Goal: Complete application form

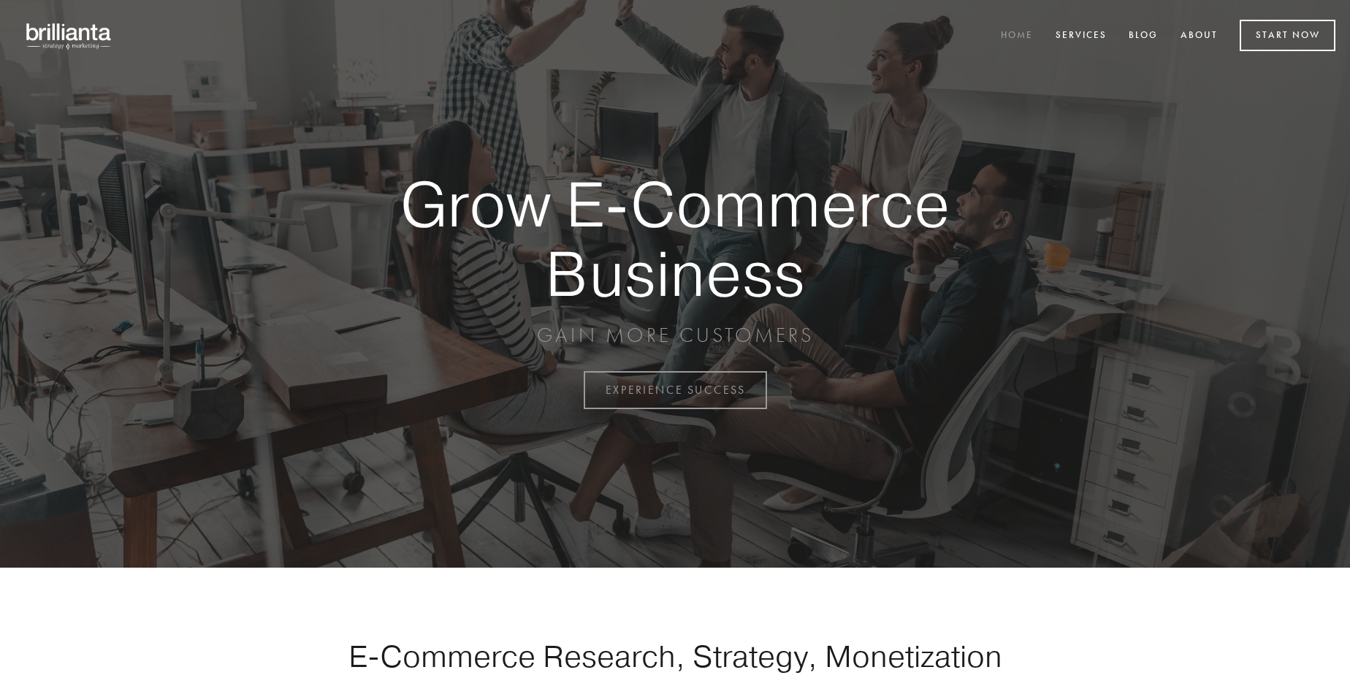
scroll to position [3829, 0]
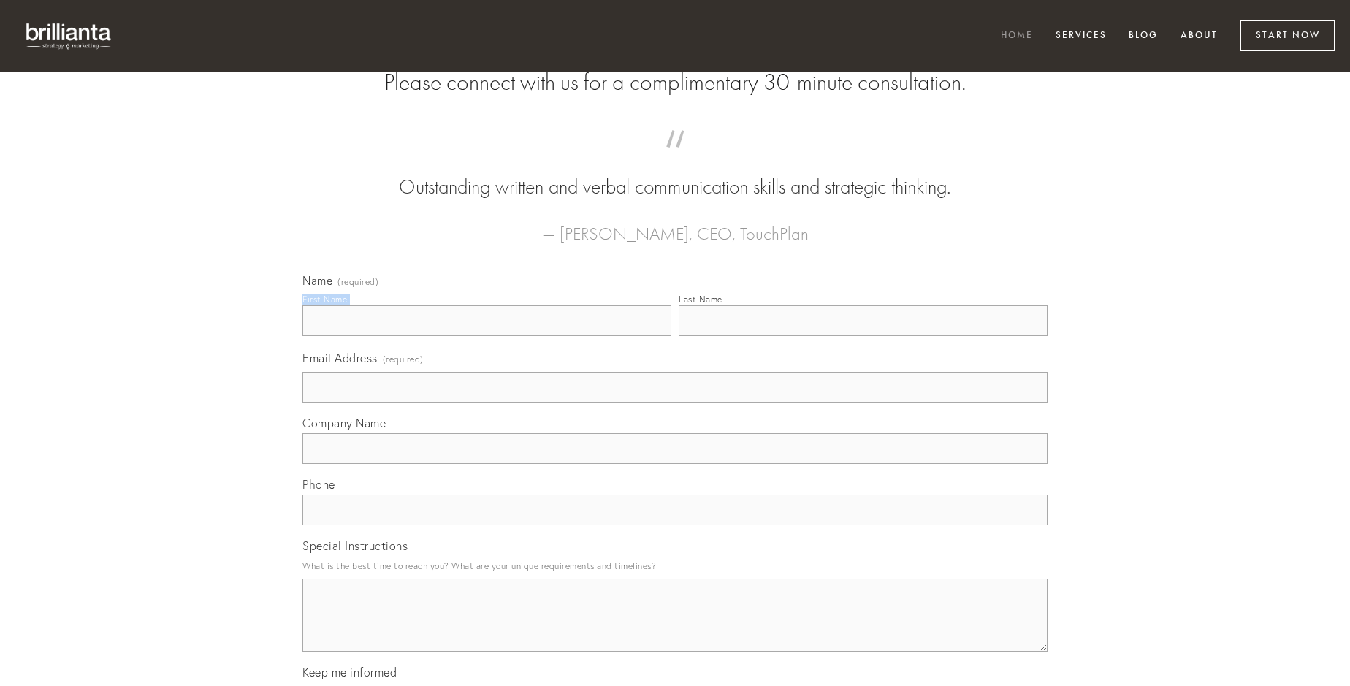
type input "[PERSON_NAME]"
click at [863, 336] on input "Last Name" at bounding box center [863, 320] width 369 height 31
type input "[PERSON_NAME]"
click at [675, 403] on input "Email Address (required)" at bounding box center [674, 387] width 745 height 31
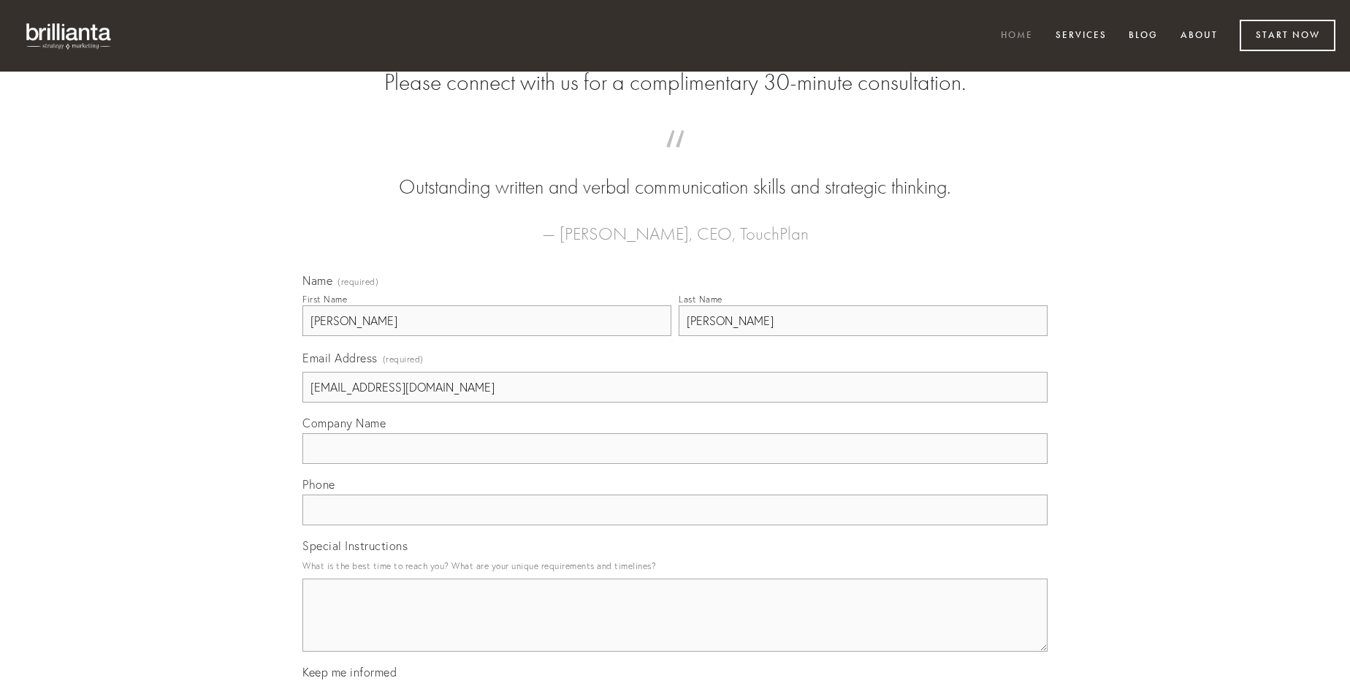
type input "[EMAIL_ADDRESS][DOMAIN_NAME]"
click at [675, 464] on input "Company Name" at bounding box center [674, 448] width 745 height 31
type input "repellat"
click at [675, 525] on input "text" at bounding box center [674, 510] width 745 height 31
click at [675, 628] on textarea "Special Instructions" at bounding box center [674, 615] width 745 height 73
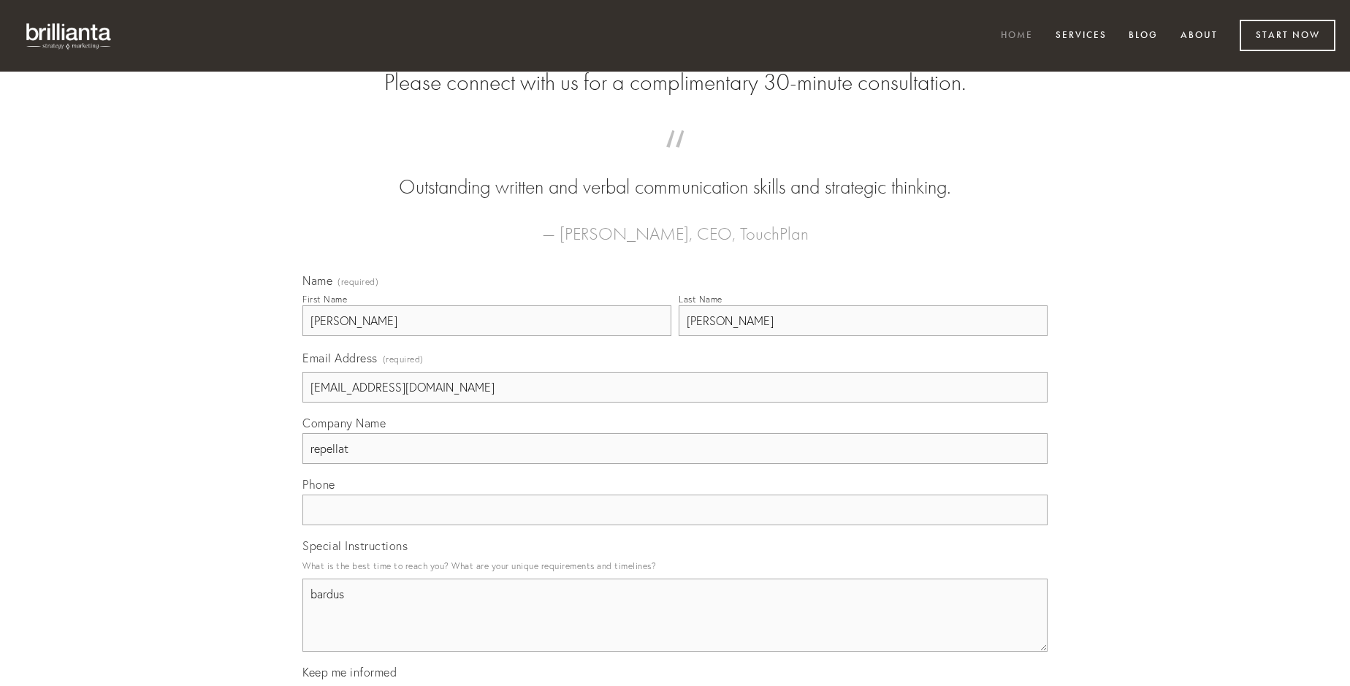
type textarea "bardus"
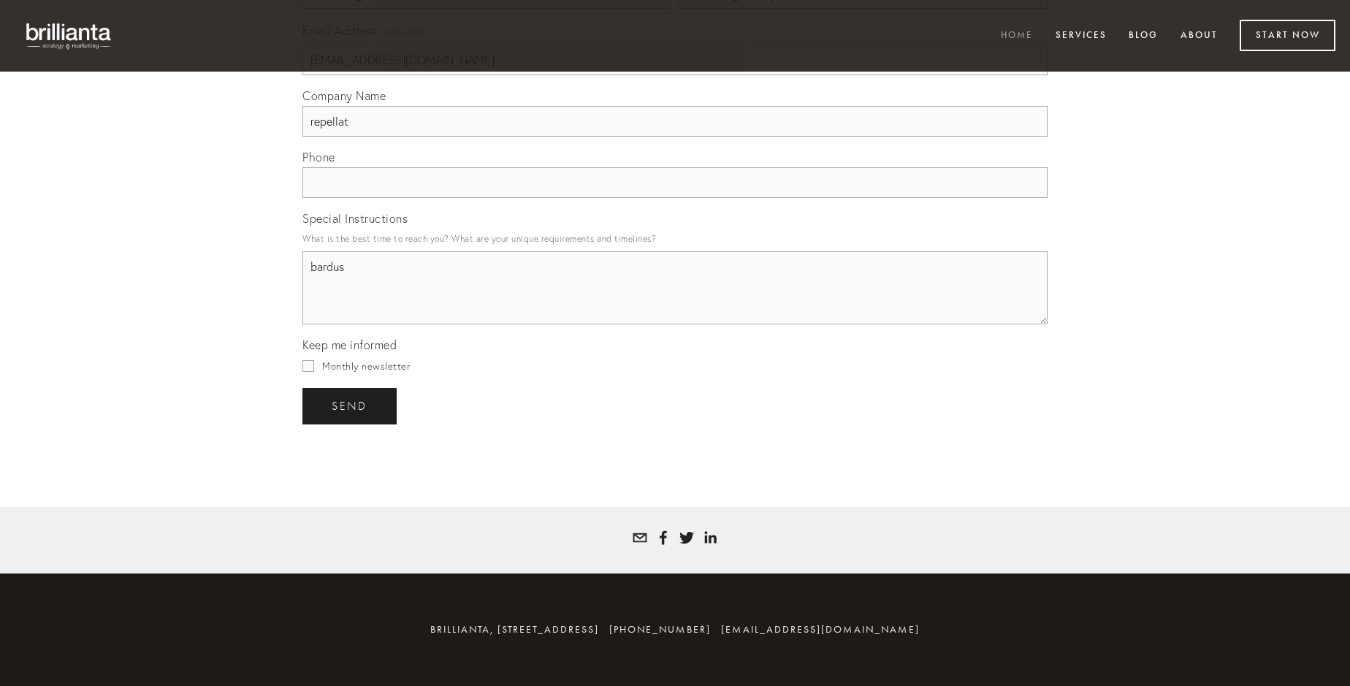
click at [351, 405] on span "send" at bounding box center [350, 406] width 36 height 13
